Goal: Navigation & Orientation: Go to known website

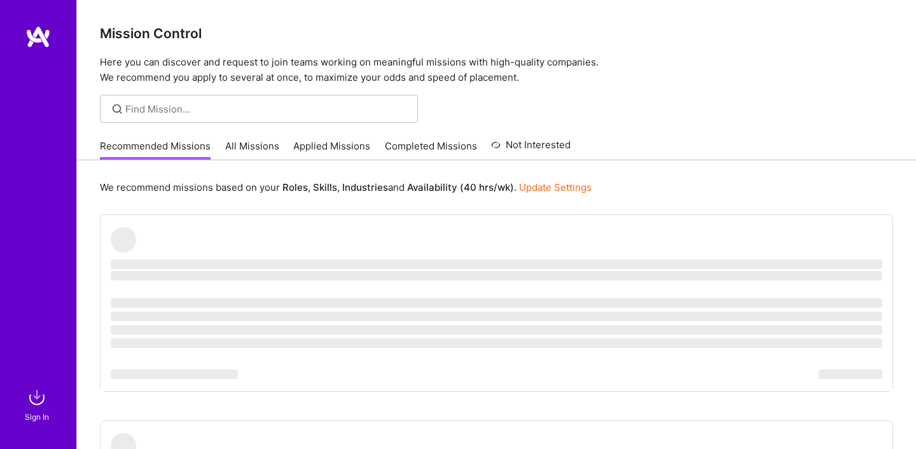
scroll to position [140, 0]
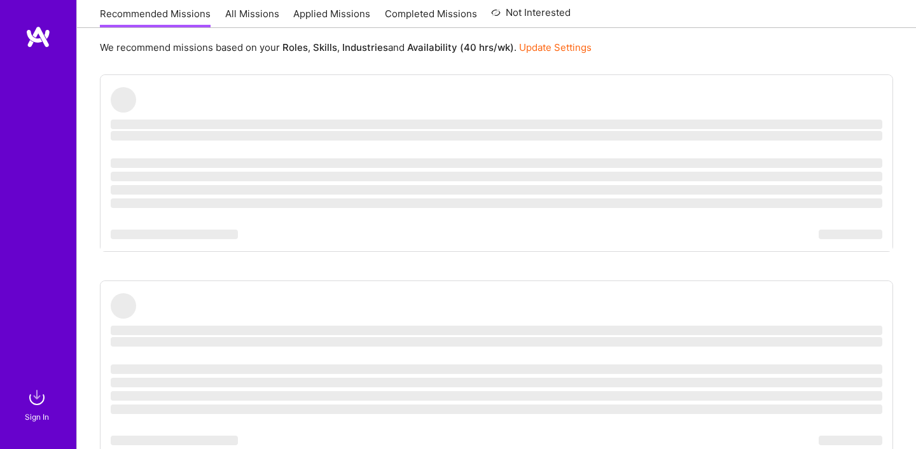
click at [35, 38] on img at bounding box center [37, 36] width 25 height 23
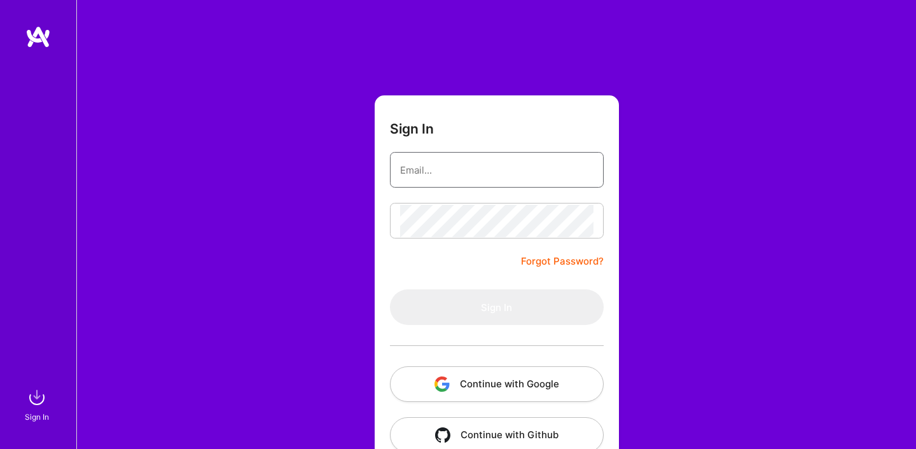
type input "[PERSON_NAME][EMAIL_ADDRESS][PERSON_NAME][DOMAIN_NAME]"
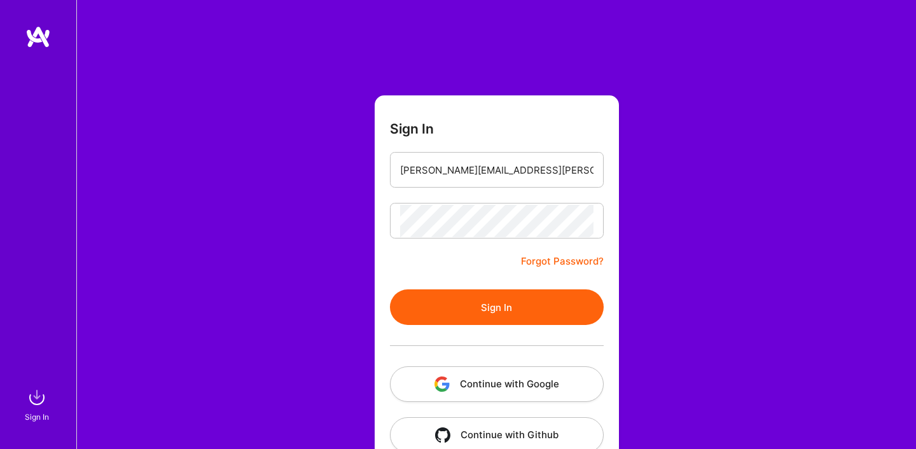
click at [499, 311] on button "Sign In" at bounding box center [497, 307] width 214 height 36
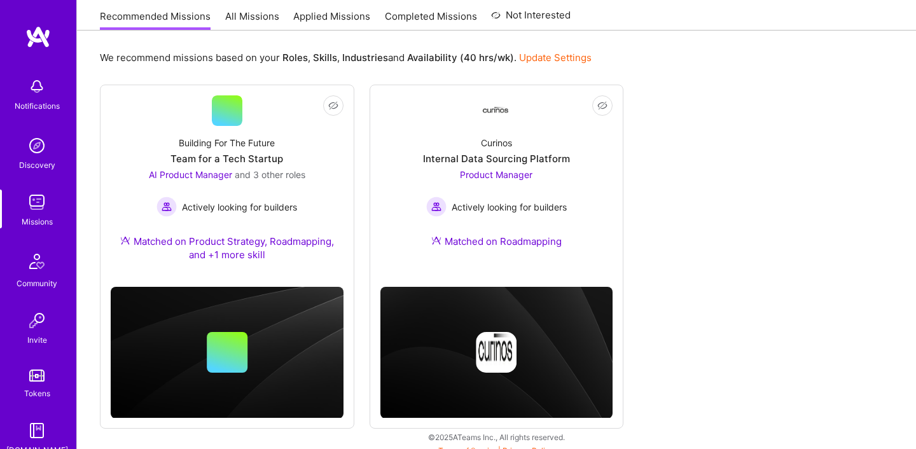
scroll to position [140, 0]
